Goal: Information Seeking & Learning: Learn about a topic

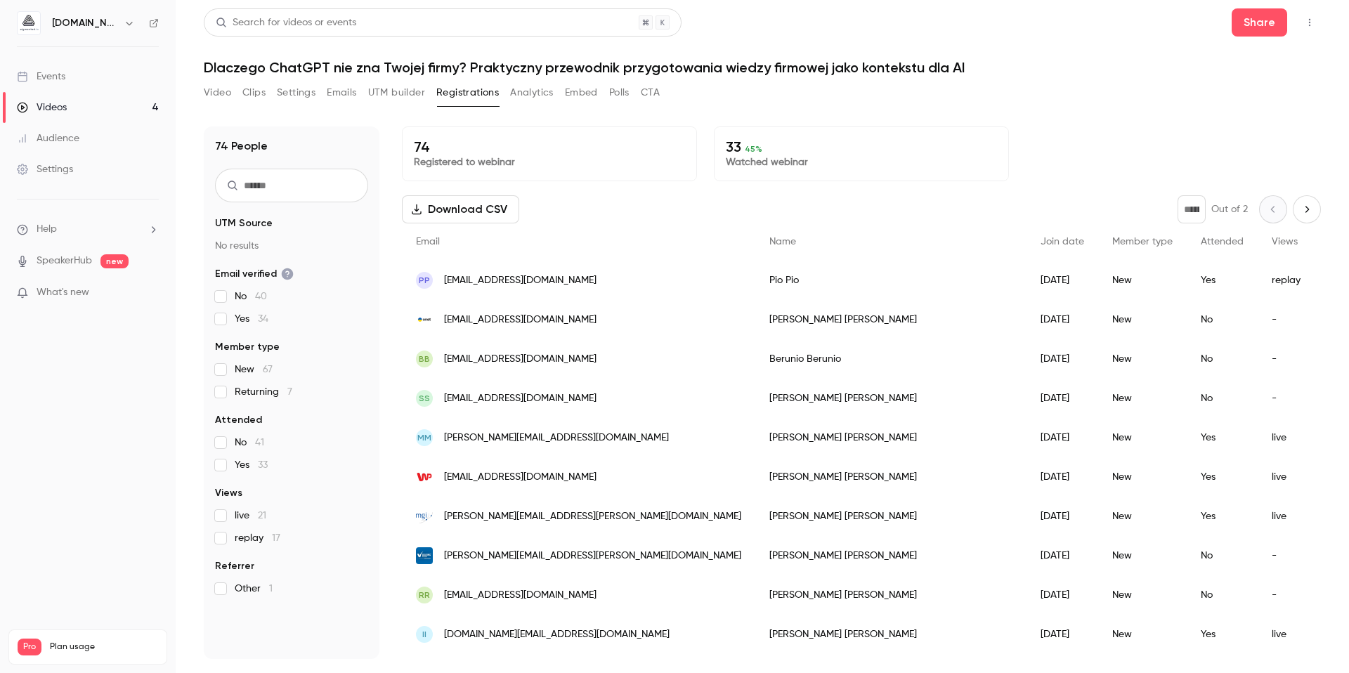
click at [89, 110] on link "Videos 4" at bounding box center [88, 107] width 176 height 31
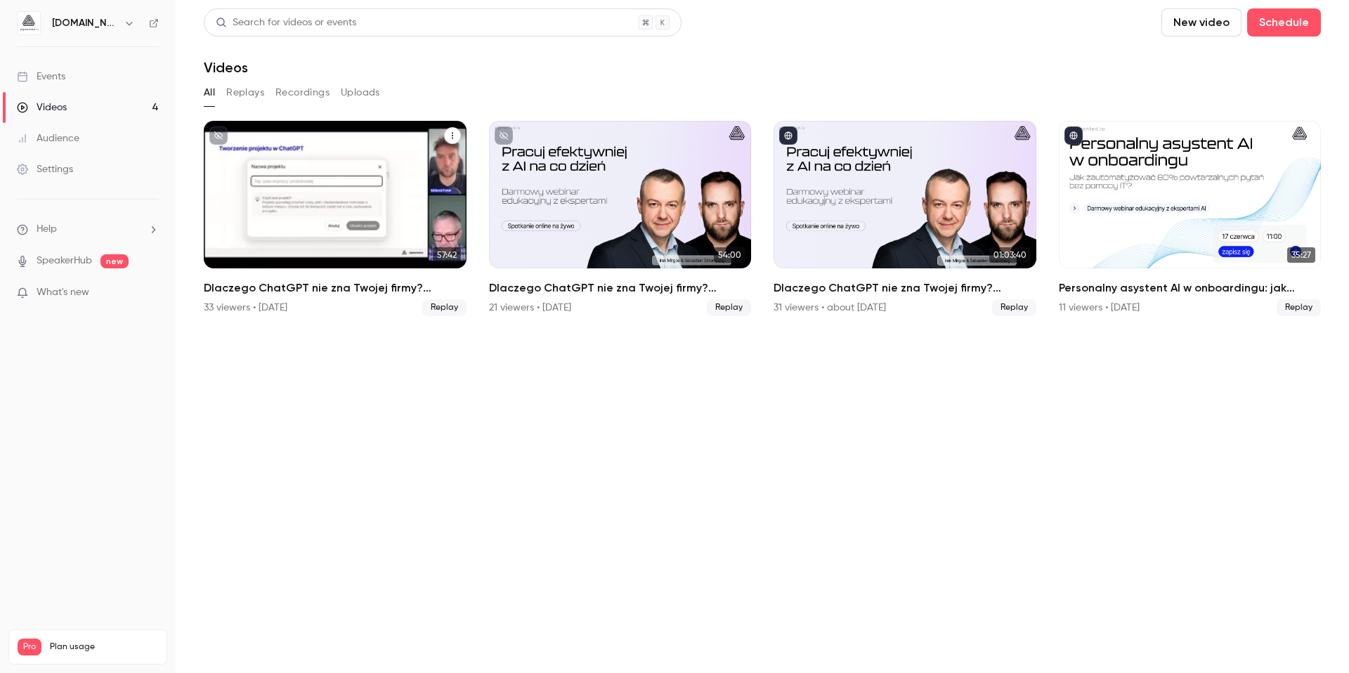
click at [302, 287] on h2 "Dlaczego ChatGPT nie zna Twojej firmy? Praktyczny przewodnik przygotowania wied…" at bounding box center [335, 288] width 263 height 17
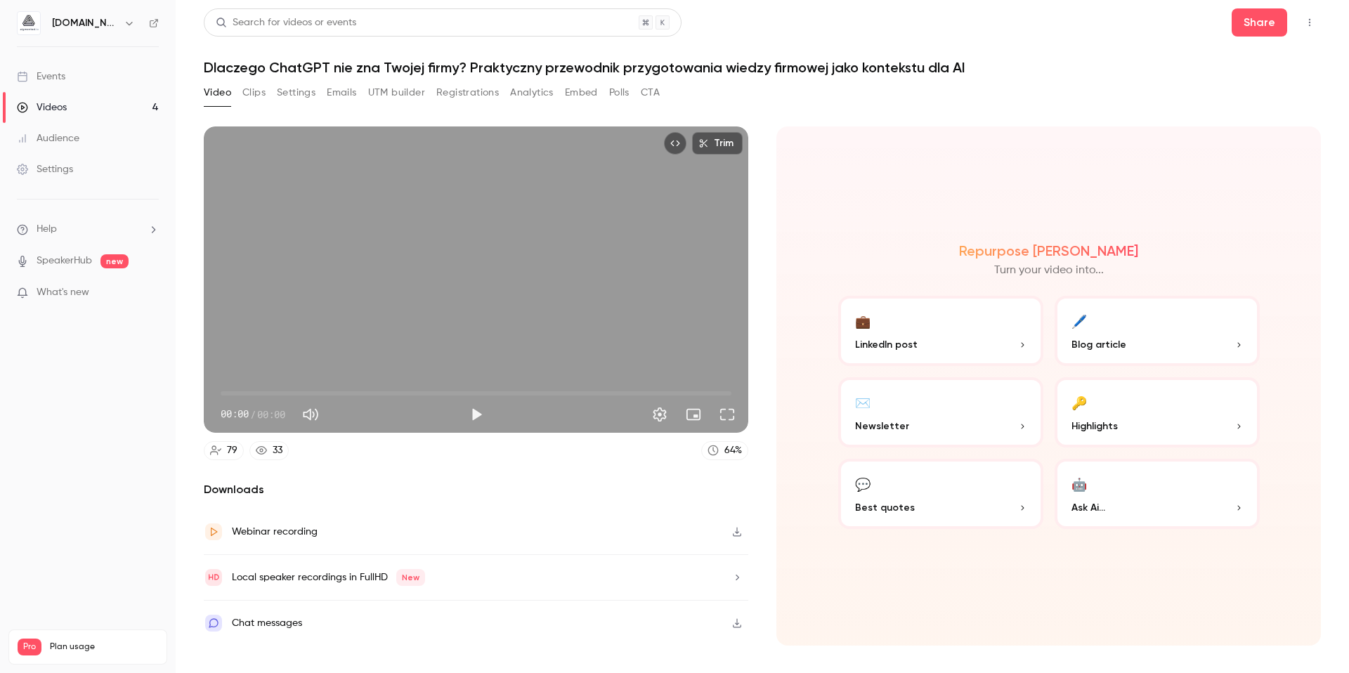
click at [482, 96] on button "Registrations" at bounding box center [467, 93] width 63 height 22
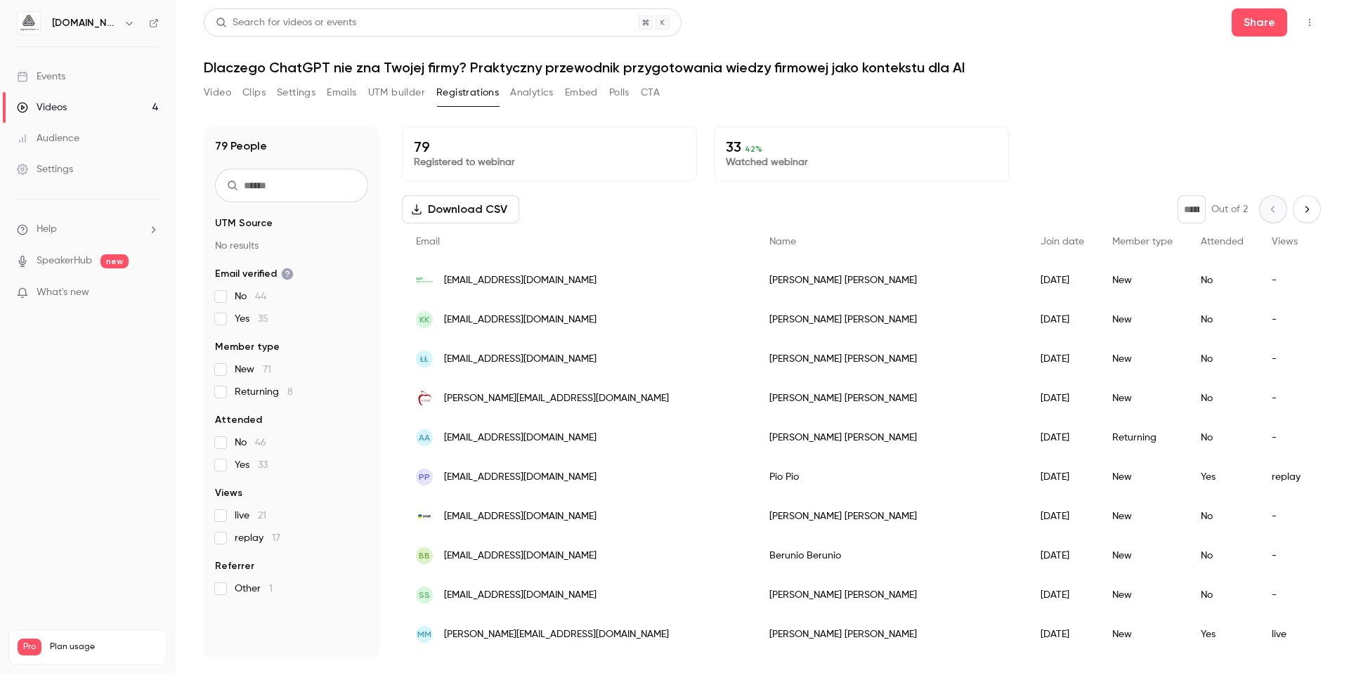
click at [756, 228] on div "Name" at bounding box center [891, 241] width 271 height 37
click at [1299, 205] on icon "Next page" at bounding box center [1306, 209] width 15 height 11
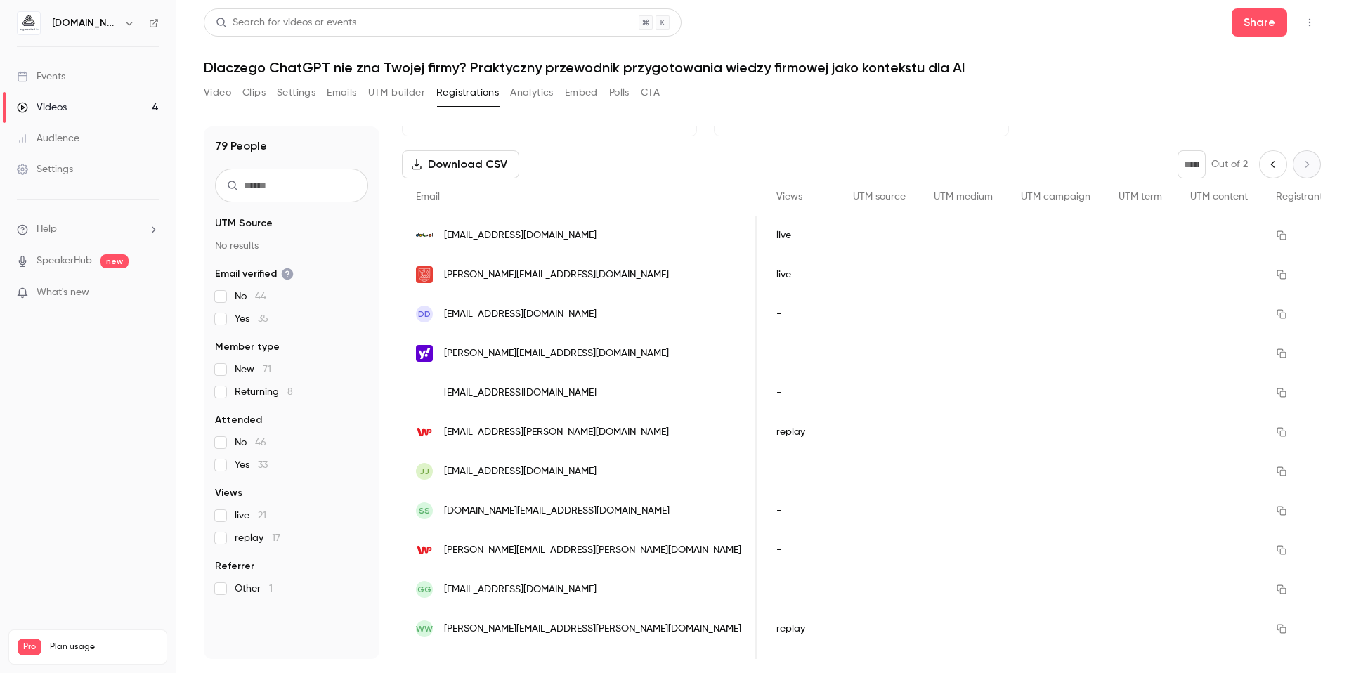
scroll to position [0, 406]
click at [1268, 168] on icon "Previous page" at bounding box center [1273, 164] width 15 height 11
type input "*"
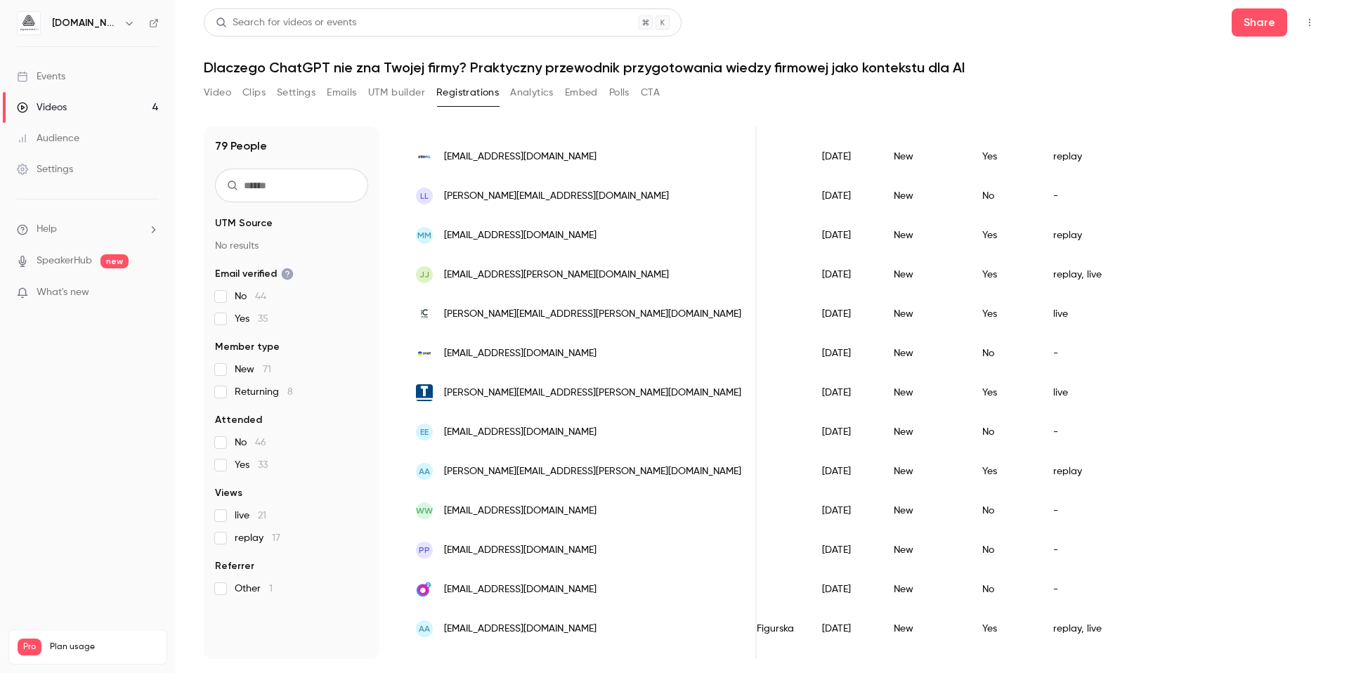
scroll to position [517, 0]
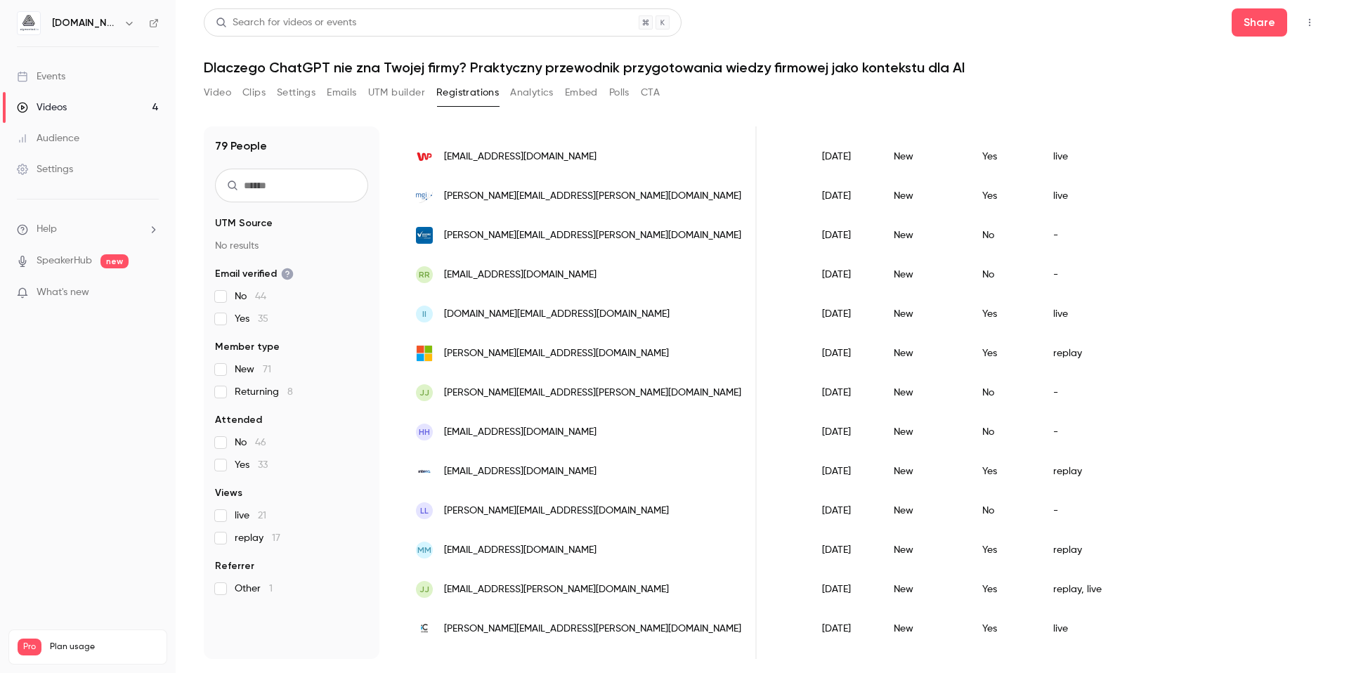
click at [917, 93] on div "Video Clips Settings Emails UTM builder Registrations Analytics Embed Polls CTA" at bounding box center [762, 96] width 1117 height 28
